Goal: Transaction & Acquisition: Purchase product/service

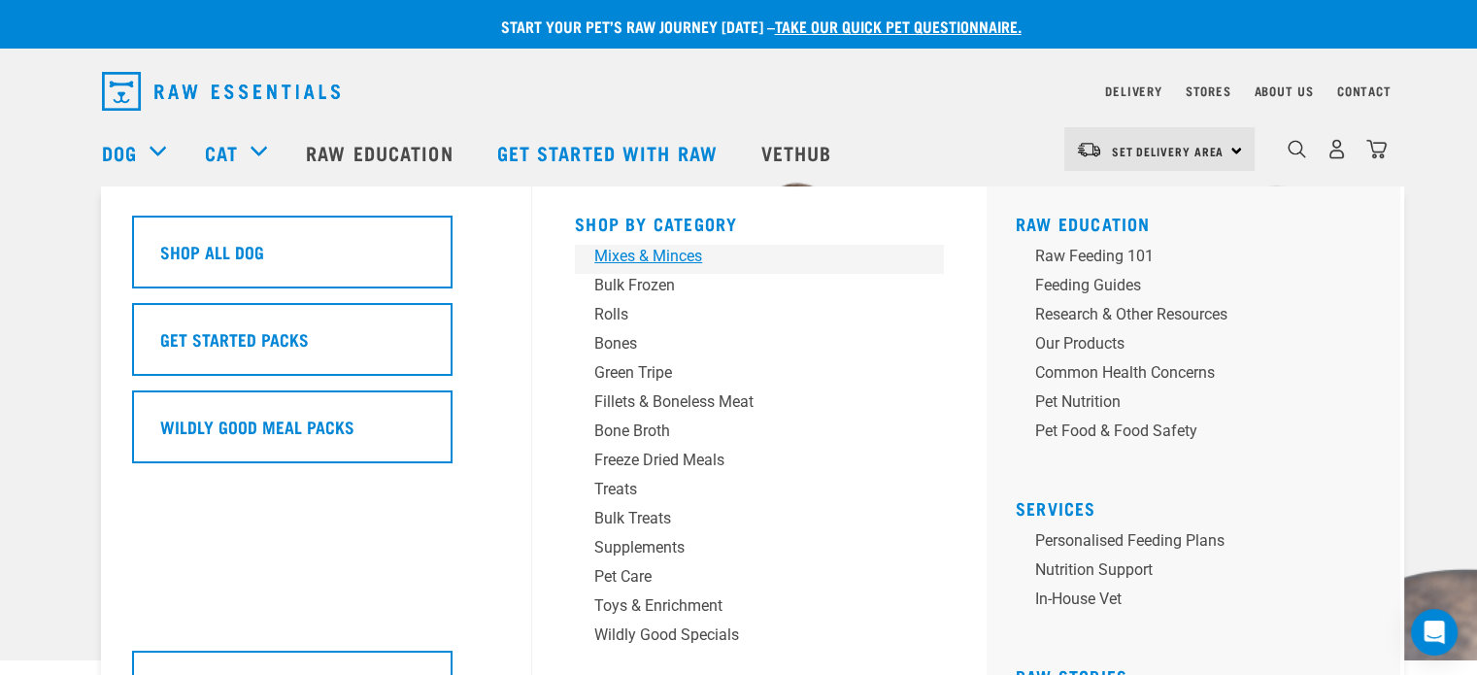
click at [638, 249] on div "Mixes & Minces" at bounding box center [745, 256] width 303 height 23
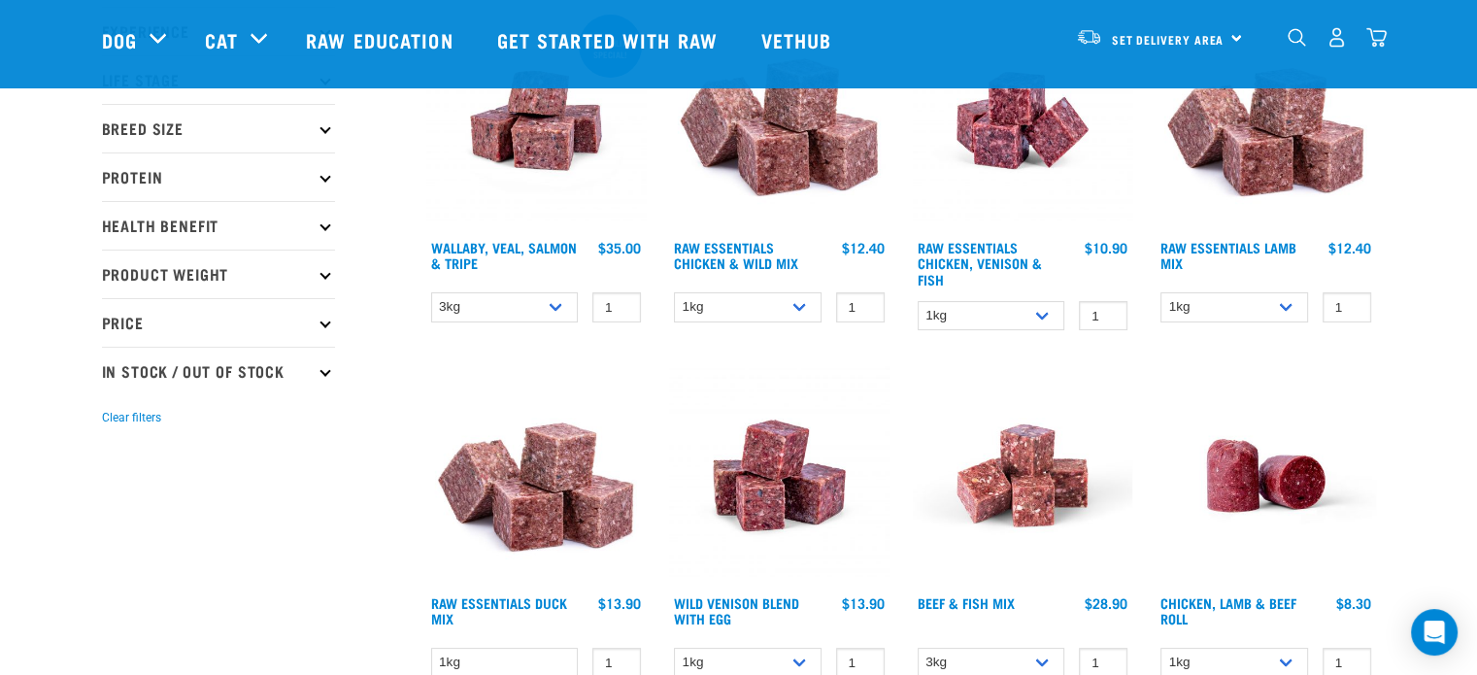
scroll to position [283, 0]
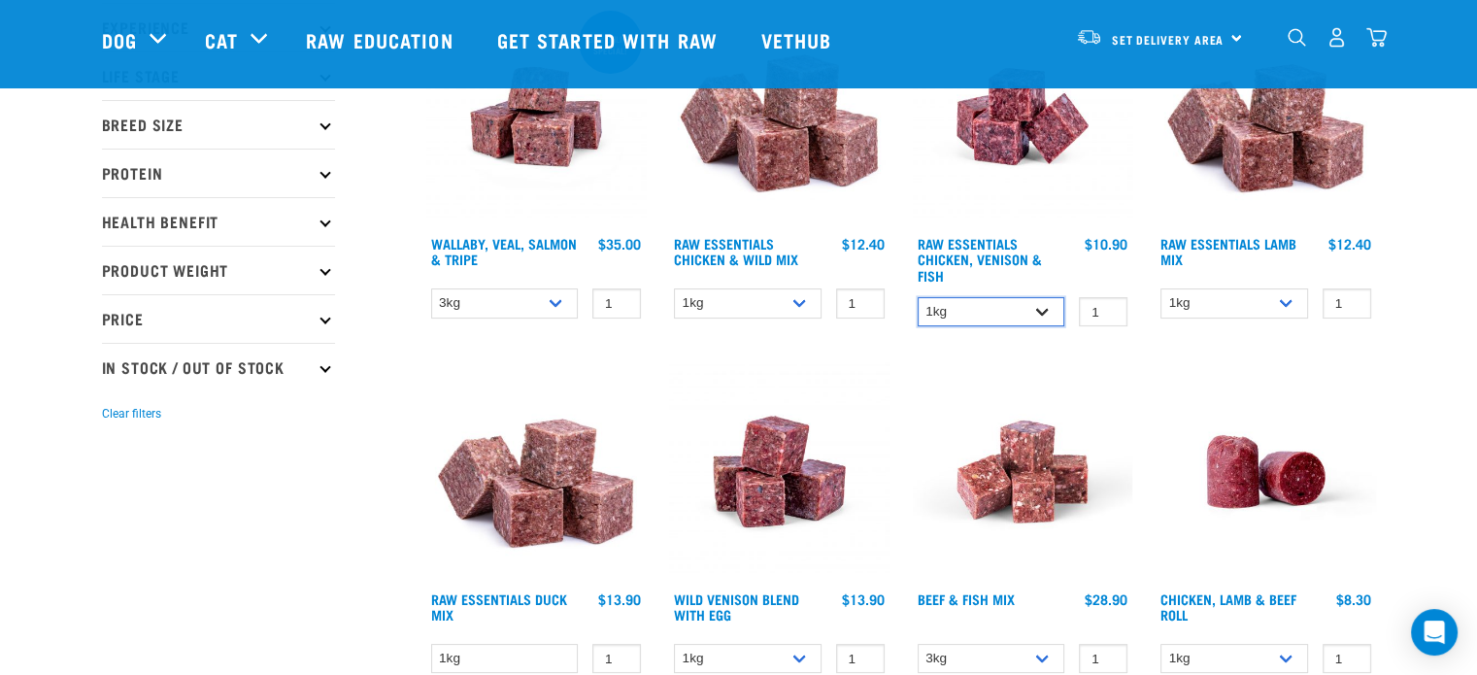
click at [996, 297] on select "1kg 3kg" at bounding box center [991, 312] width 148 height 30
click at [760, 307] on select "1kg 3kg Bulk (10kg)" at bounding box center [748, 303] width 148 height 30
click at [1218, 297] on select "1kg 3kg Bulk (10kg)" at bounding box center [1234, 303] width 148 height 30
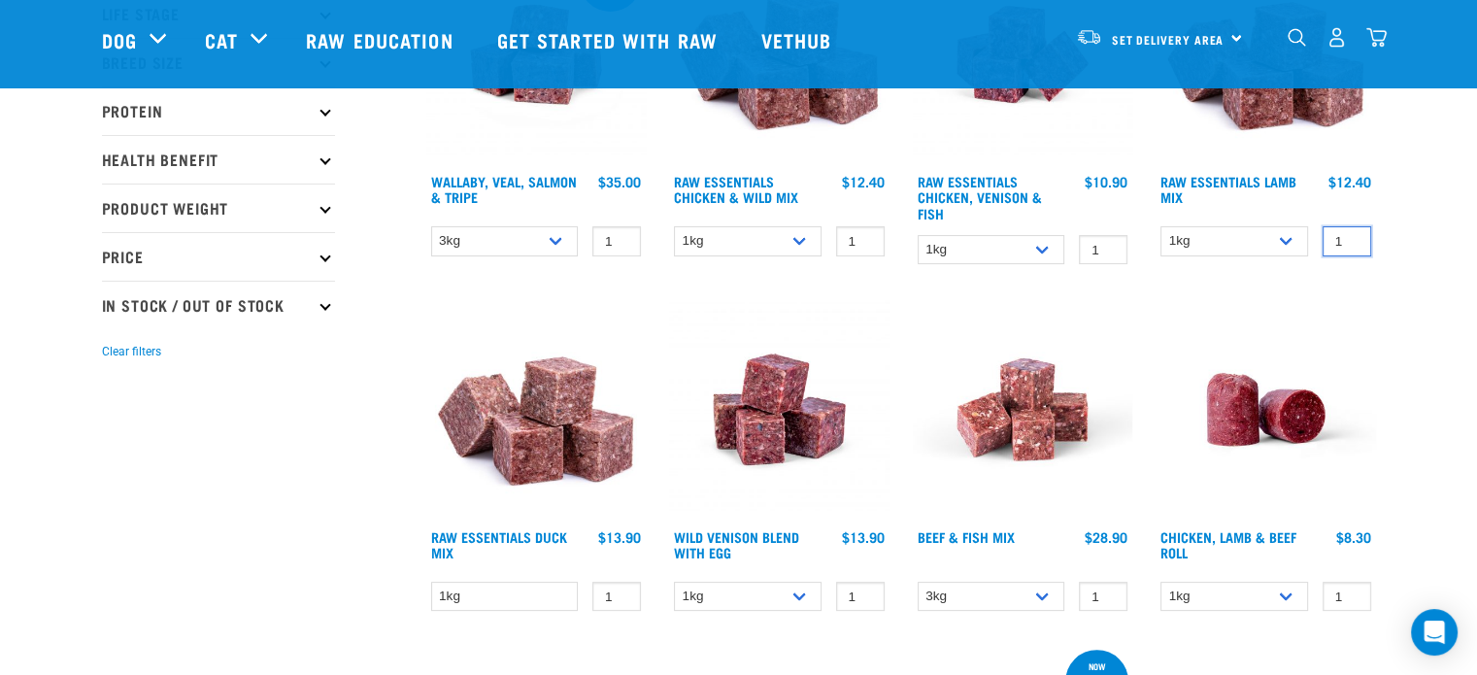
scroll to position [570, 0]
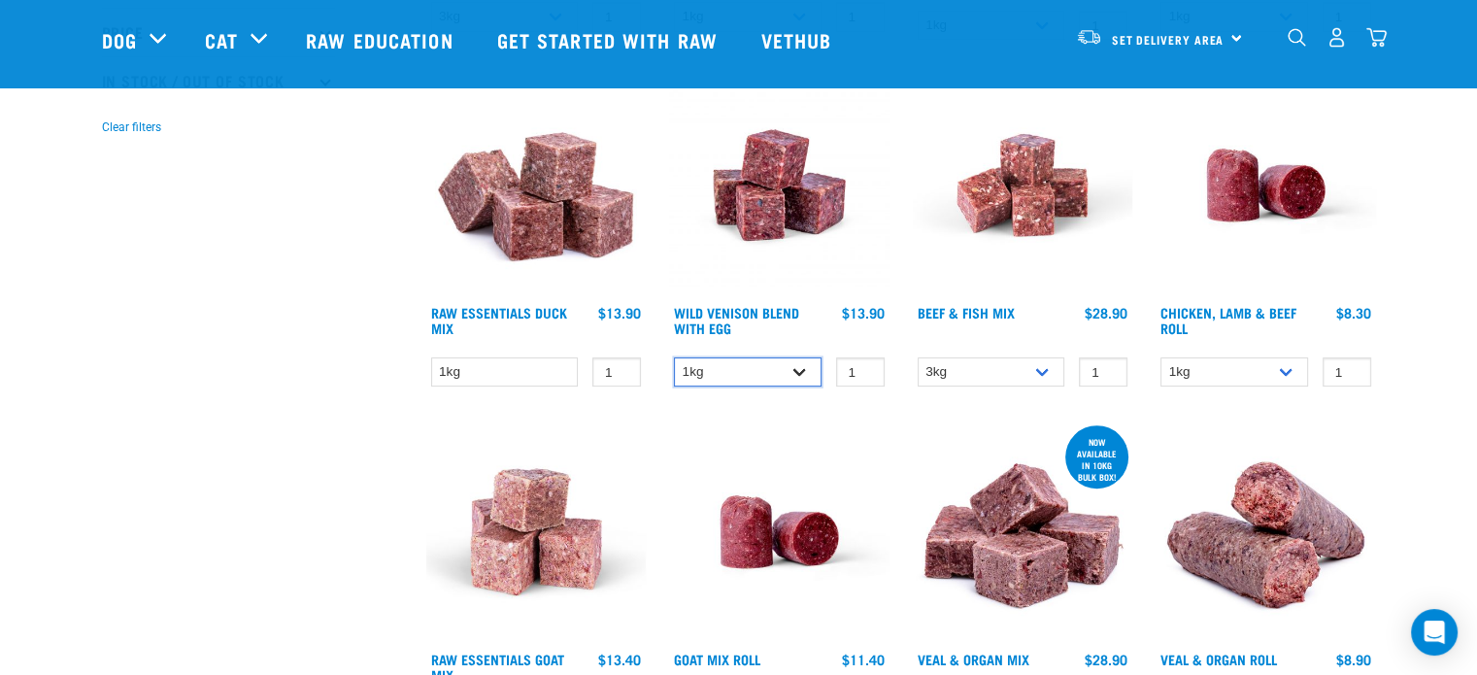
click at [737, 375] on select "1kg 3kg" at bounding box center [748, 372] width 148 height 30
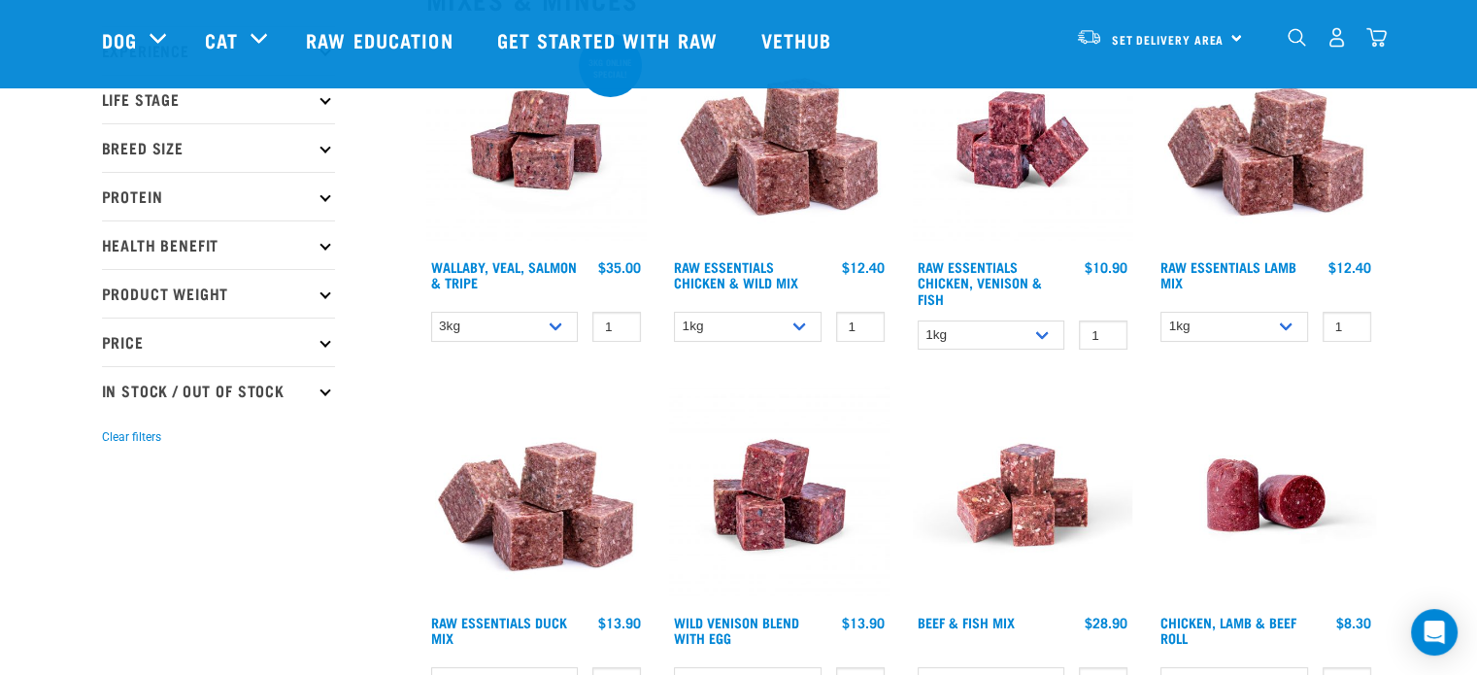
scroll to position [206, 0]
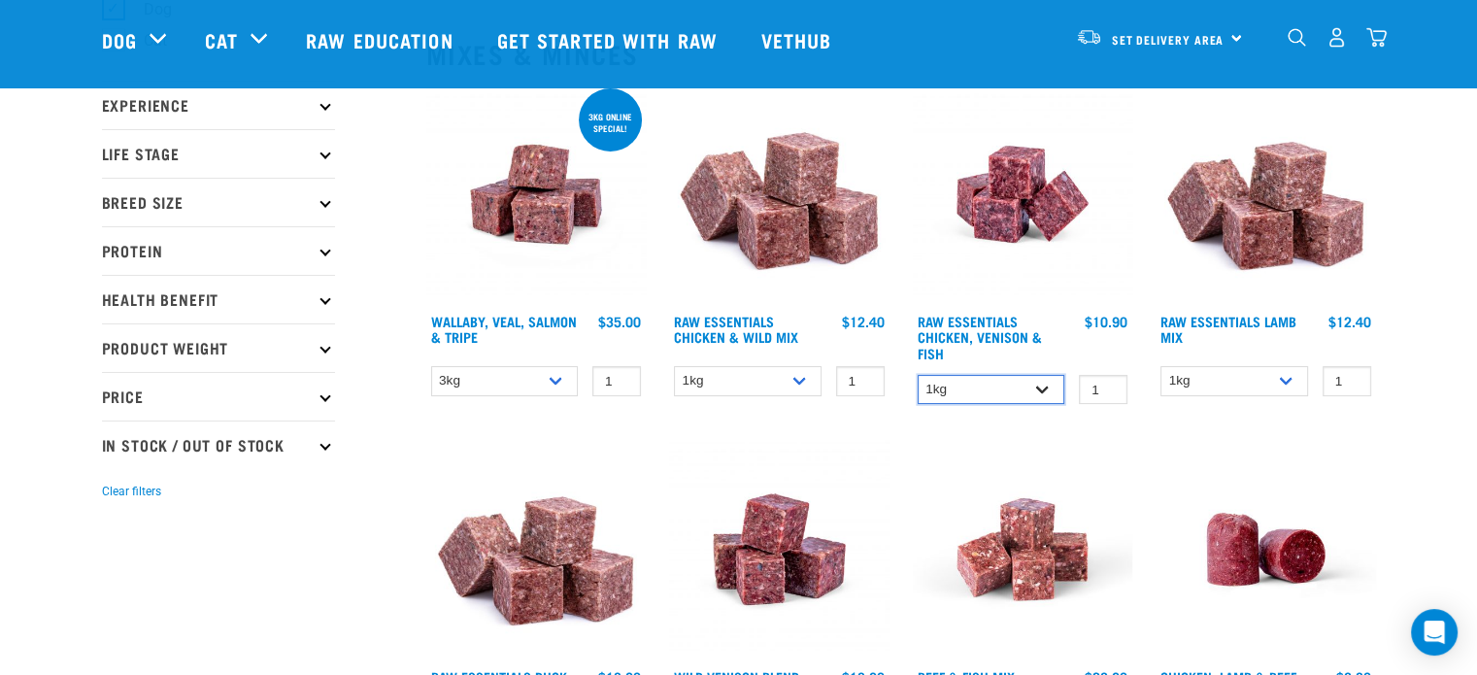
click at [955, 387] on select "1kg 3kg" at bounding box center [991, 390] width 148 height 30
click at [917, 375] on select "1kg 3kg" at bounding box center [991, 390] width 148 height 30
click at [995, 385] on select "1kg 3kg" at bounding box center [991, 390] width 148 height 30
select select "15219"
click at [917, 375] on select "1kg 3kg" at bounding box center [991, 390] width 148 height 30
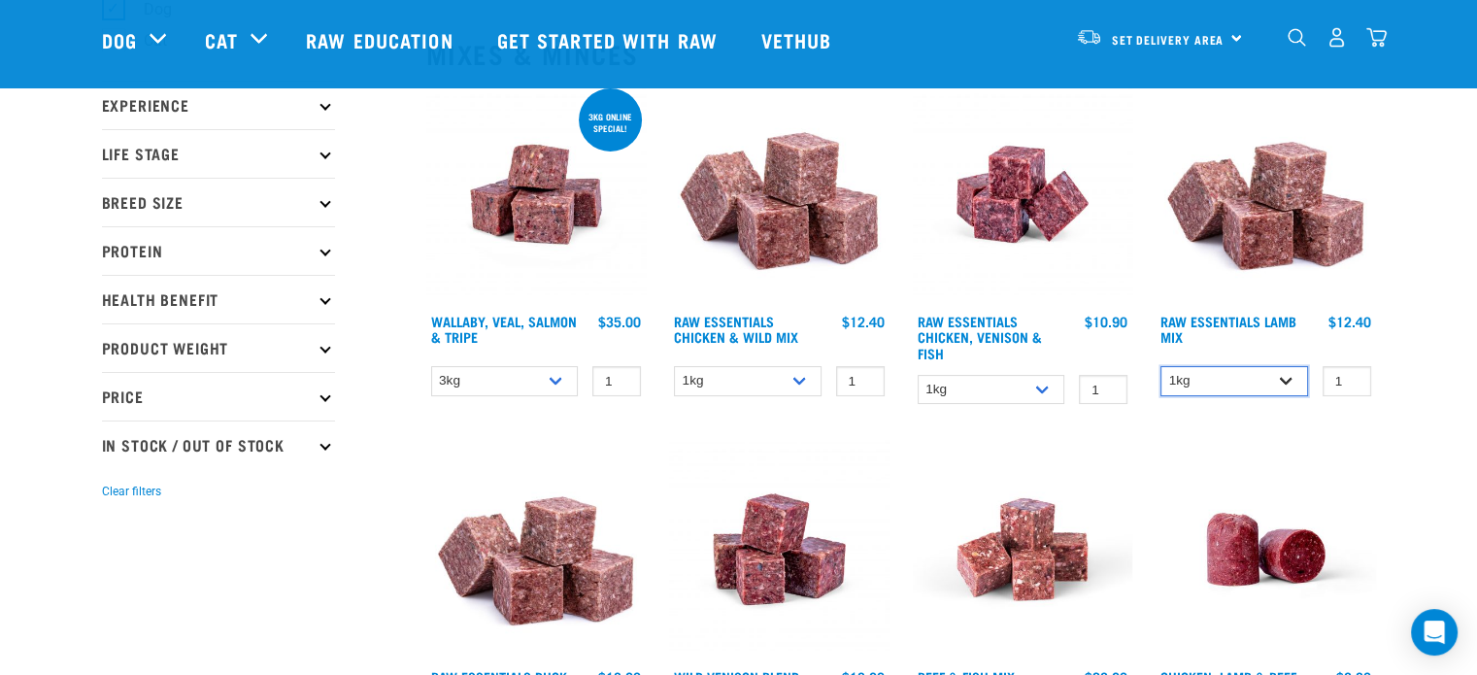
click at [1246, 380] on select "1kg 3kg Bulk (10kg)" at bounding box center [1234, 381] width 148 height 30
select select "341961"
click at [1160, 366] on select "1kg 3kg Bulk (10kg)" at bounding box center [1234, 381] width 148 height 30
